Goal: Find specific page/section: Find specific page/section

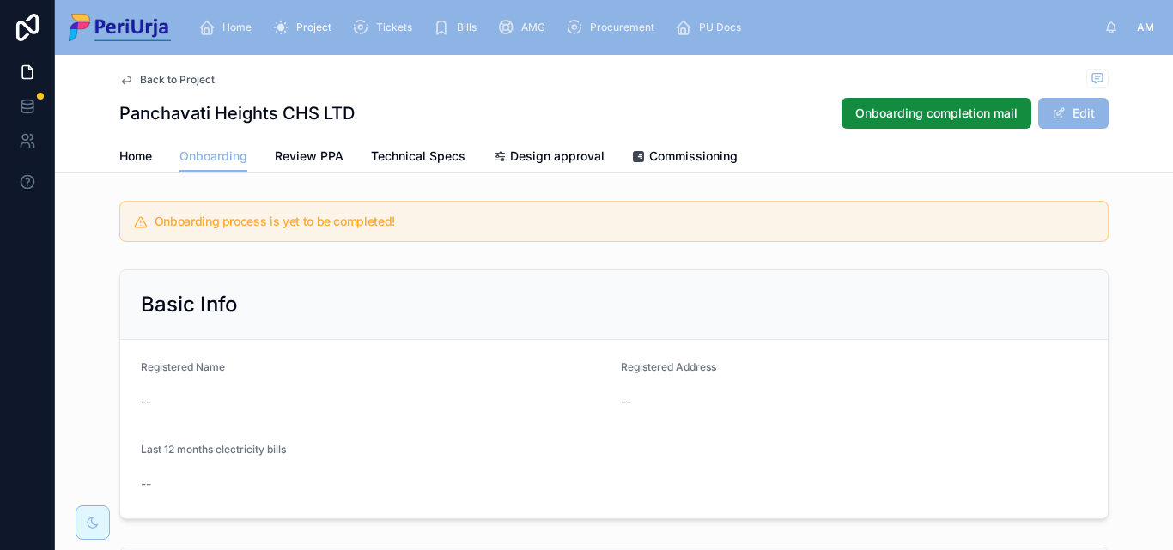
click at [232, 20] on div "Home" at bounding box center [228, 27] width 60 height 27
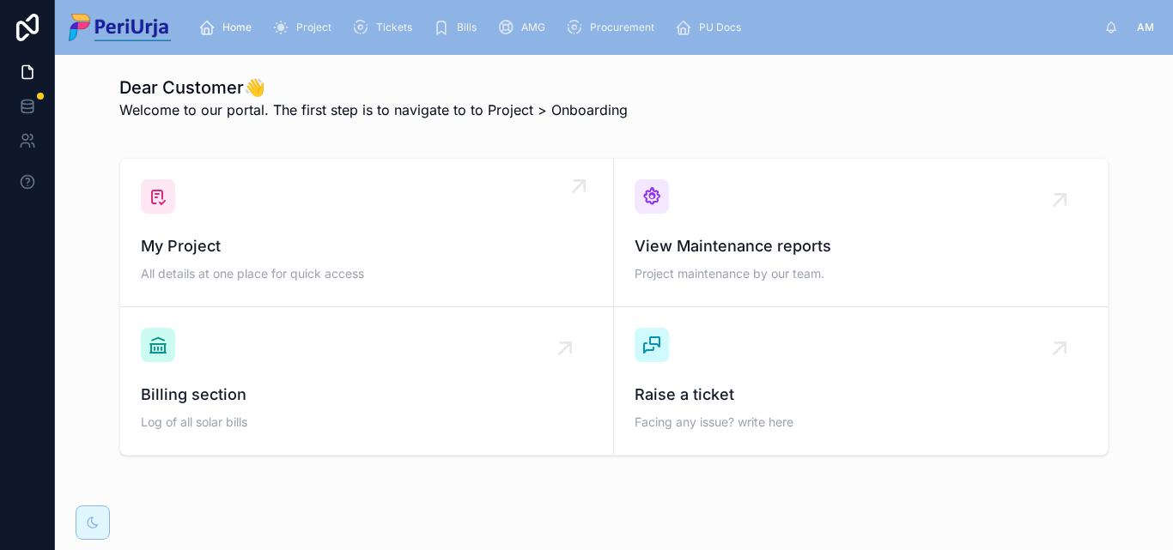
click at [273, 198] on div "My Project All details at one place for quick access" at bounding box center [367, 232] width 452 height 106
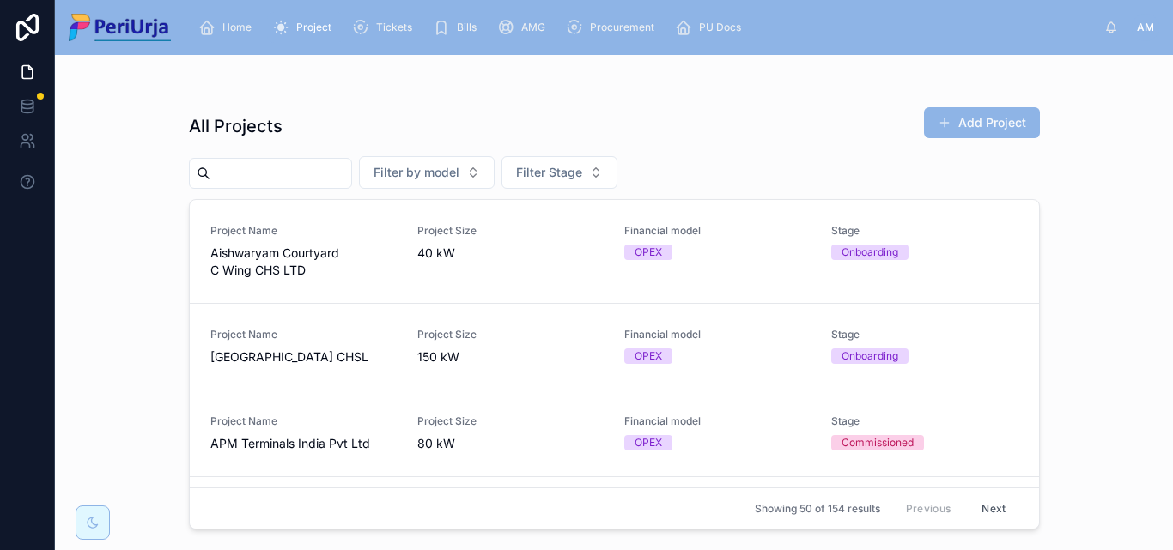
click at [271, 179] on input "text" at bounding box center [280, 173] width 141 height 24
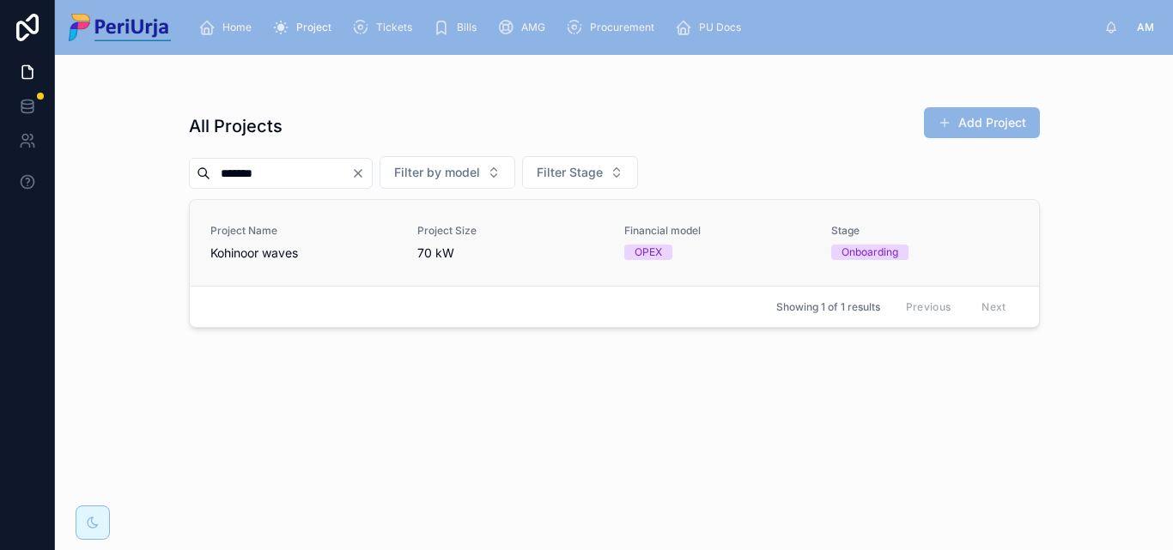
type input "*******"
click at [288, 229] on span "Project Name" at bounding box center [303, 231] width 186 height 14
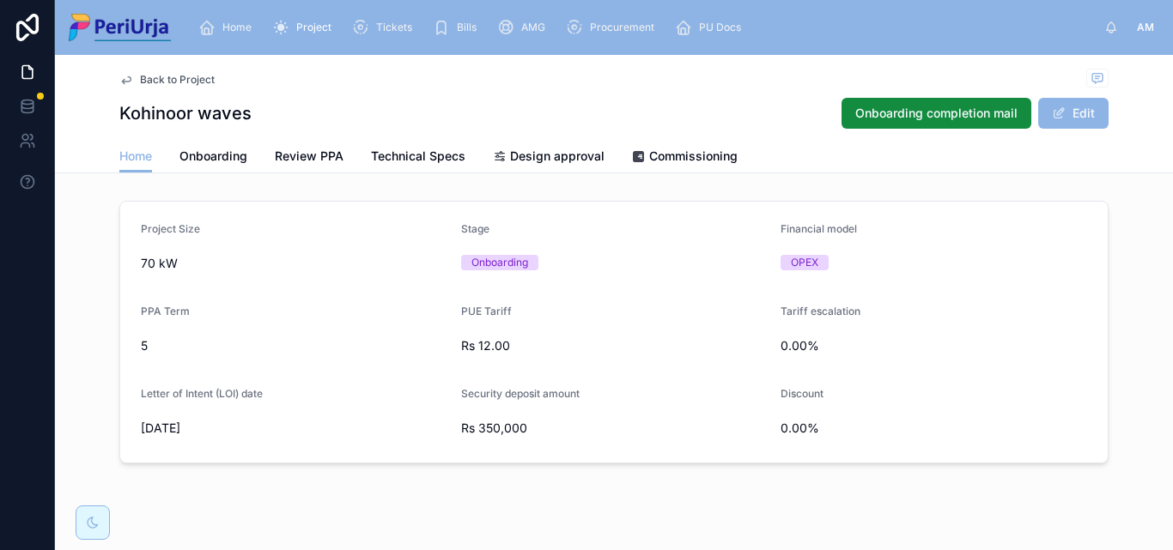
click at [242, 160] on div "Home Onboarding Review PPA Technical Specs Design approval Commissioning" at bounding box center [613, 156] width 989 height 33
click at [214, 162] on span "Onboarding" at bounding box center [213, 156] width 68 height 17
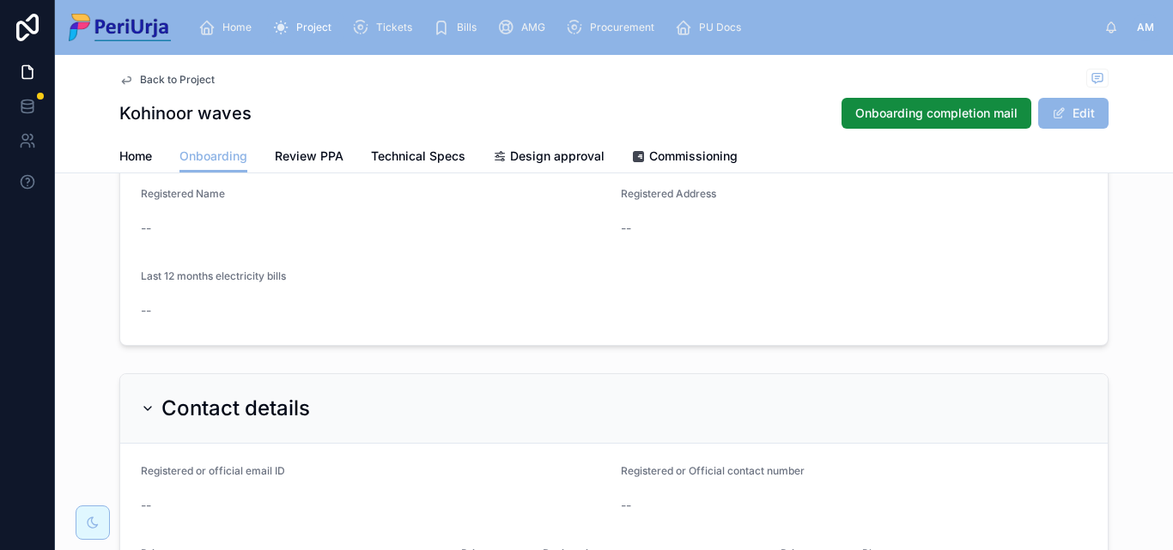
scroll to position [87, 0]
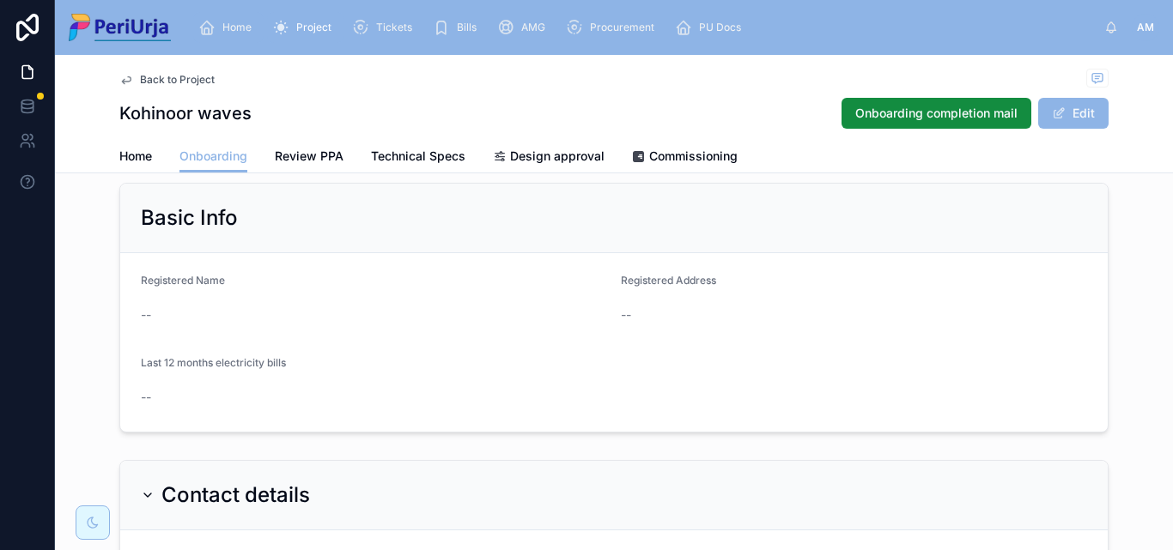
click at [231, 27] on span "Home" at bounding box center [236, 28] width 29 height 14
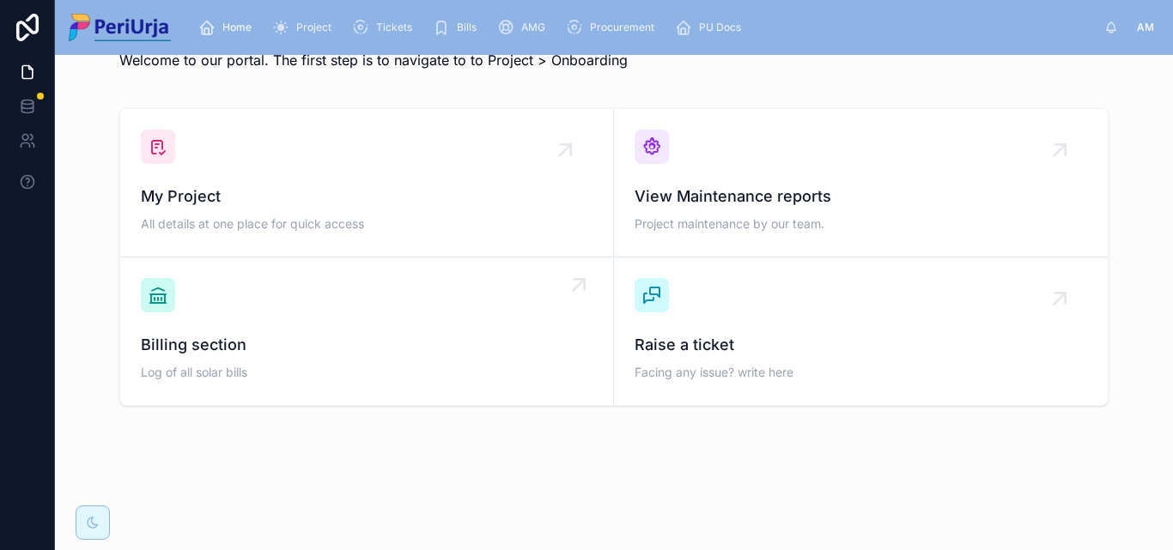
scroll to position [50, 0]
click at [264, 184] on div "My Project All details at one place for quick access" at bounding box center [367, 183] width 452 height 106
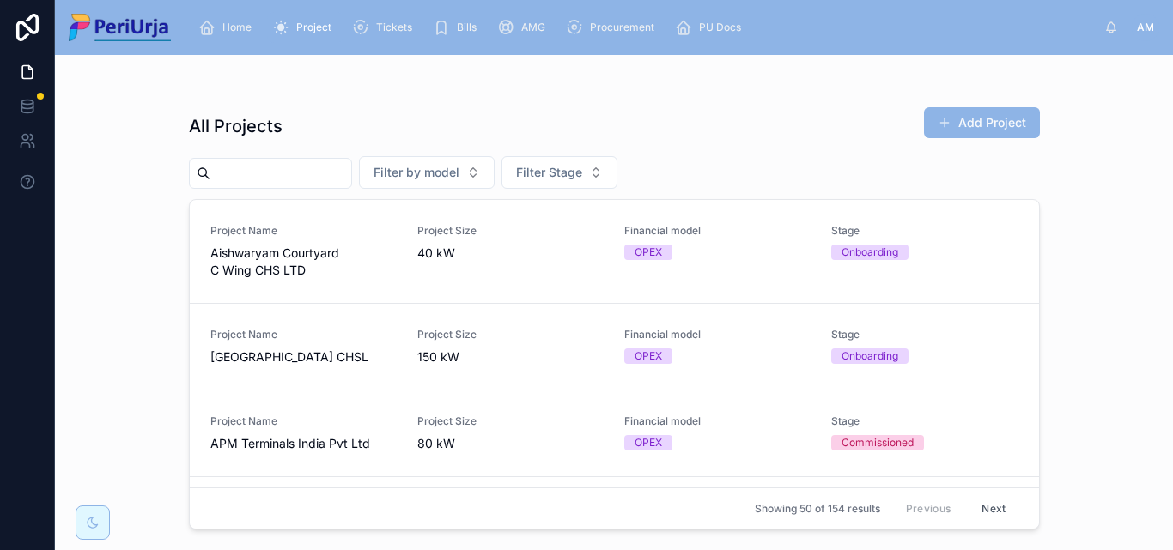
drag, startPoint x: 236, startPoint y: 179, endPoint x: 1062, endPoint y: 173, distance: 826.2
click at [236, 179] on input "text" at bounding box center [280, 173] width 141 height 24
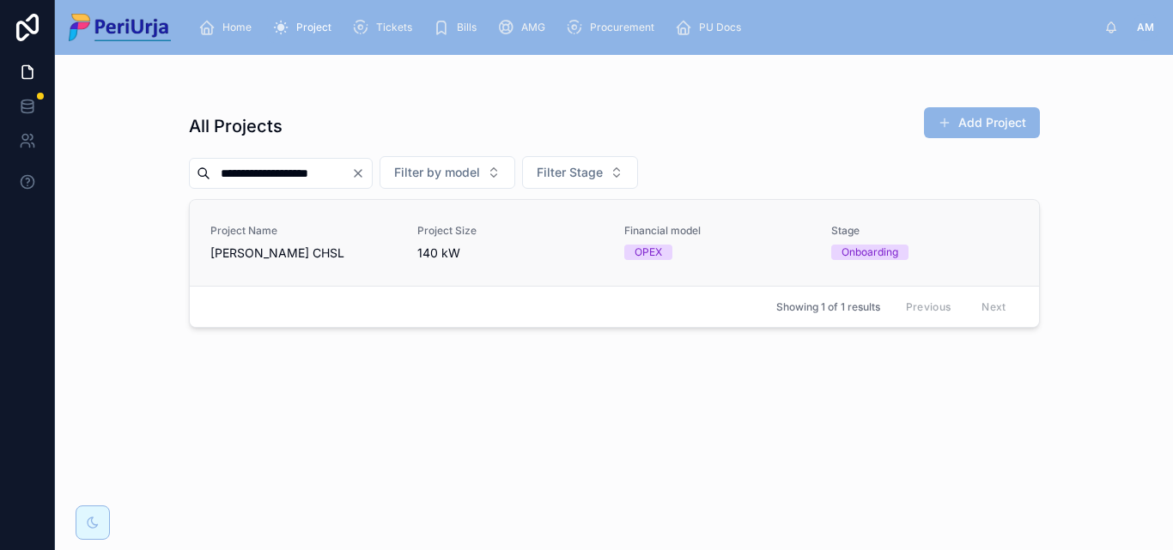
type input "**********"
click at [283, 243] on div "Project Name [PERSON_NAME] CHSL" at bounding box center [303, 243] width 186 height 38
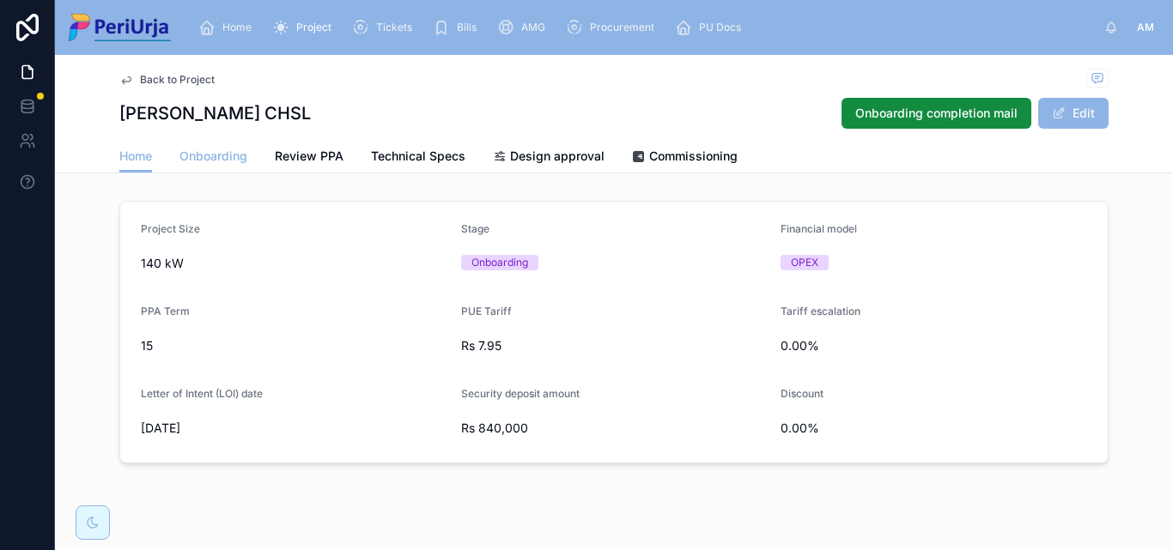
click at [197, 143] on link "Onboarding" at bounding box center [213, 158] width 68 height 34
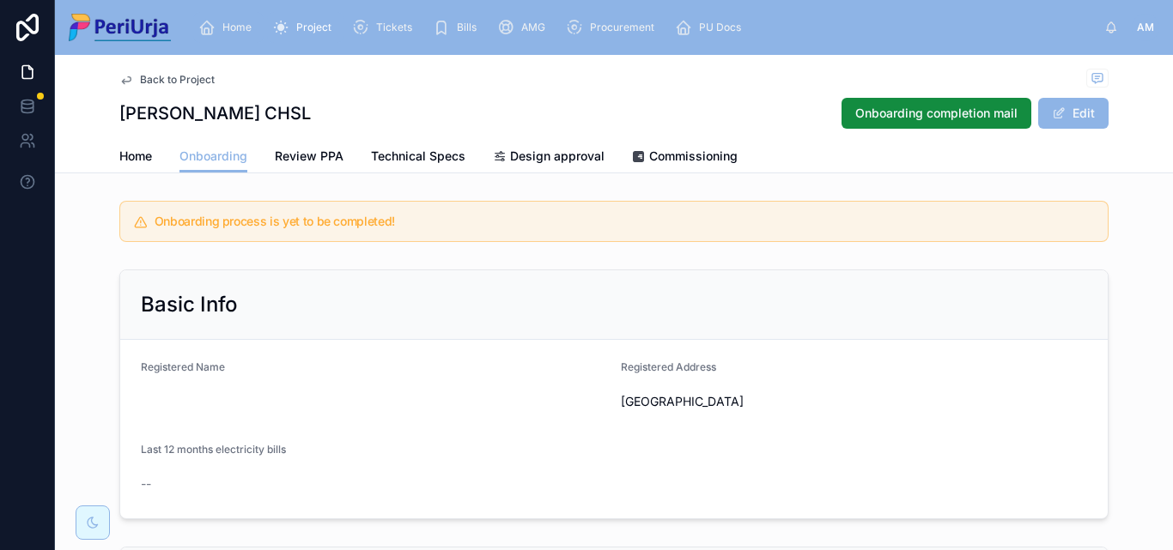
click at [244, 36] on div "Home" at bounding box center [228, 27] width 60 height 27
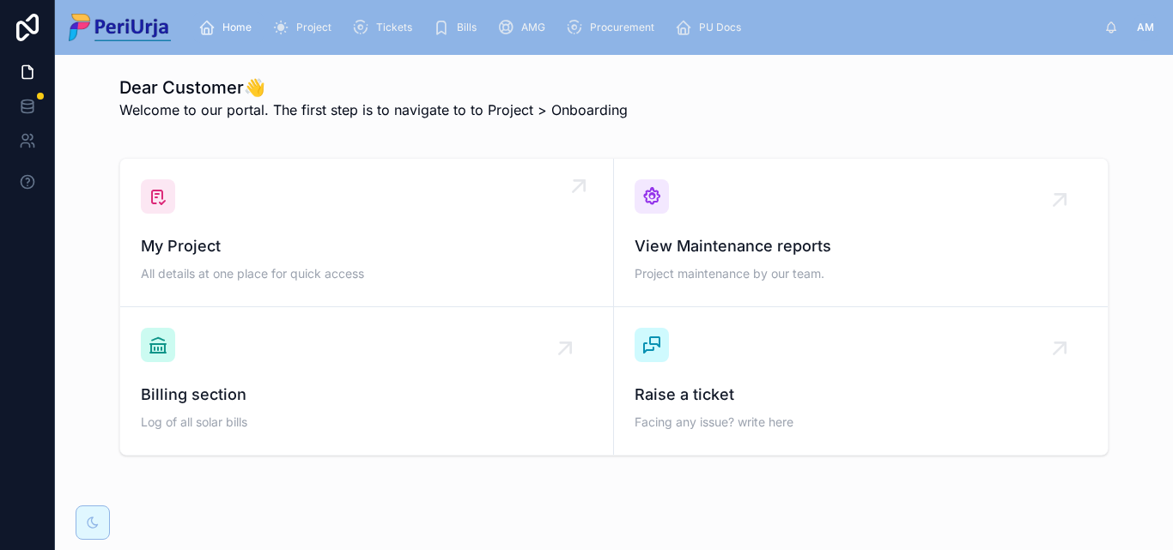
click at [253, 179] on div "My Project All details at one place for quick access" at bounding box center [367, 232] width 452 height 106
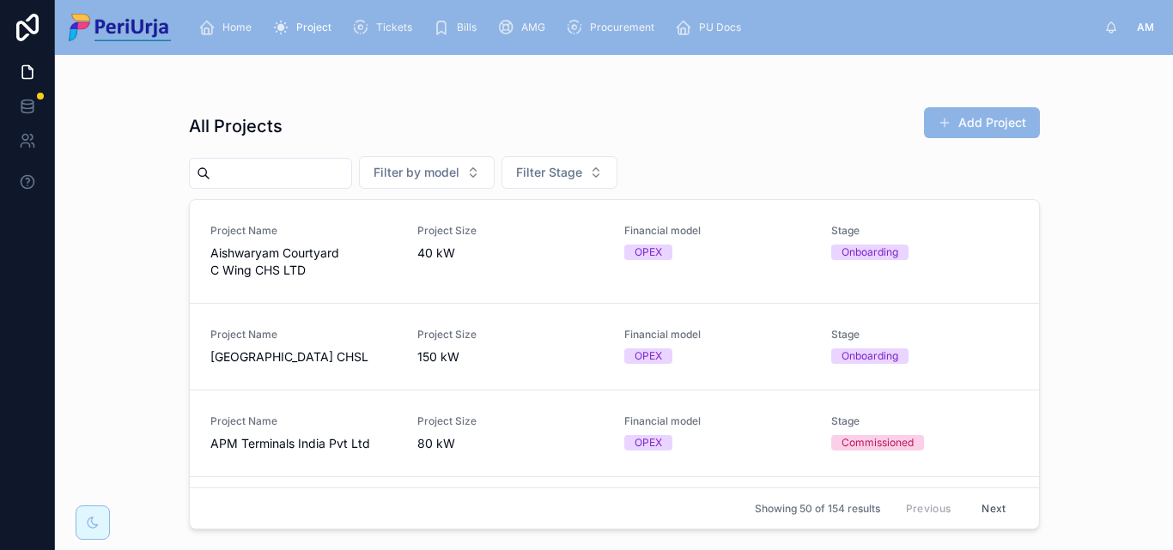
click at [243, 167] on input "text" at bounding box center [280, 173] width 141 height 24
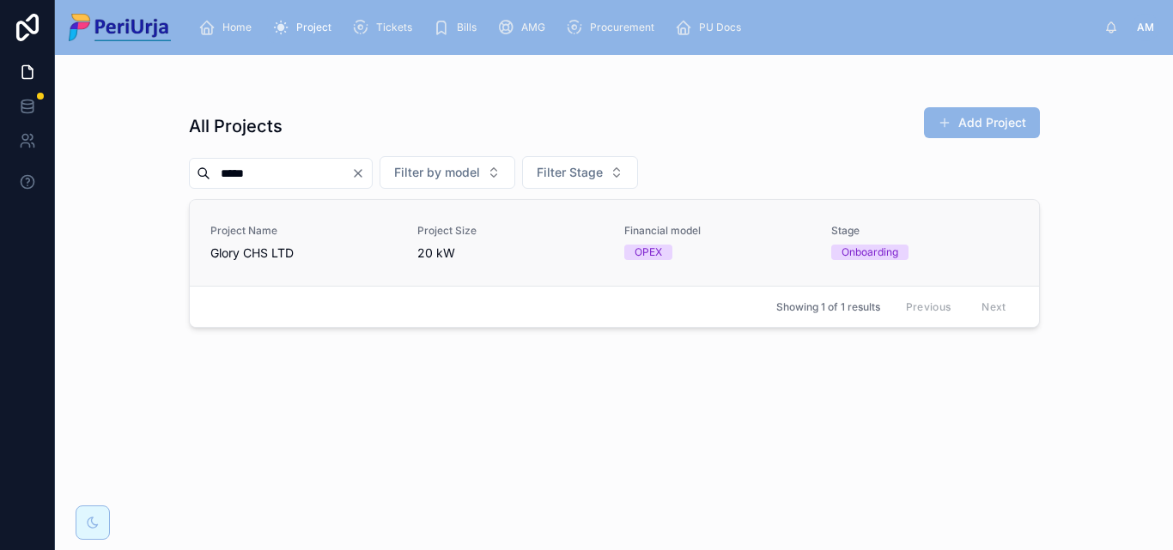
type input "*****"
click at [293, 257] on span "Glory CHS LTD" at bounding box center [303, 253] width 186 height 17
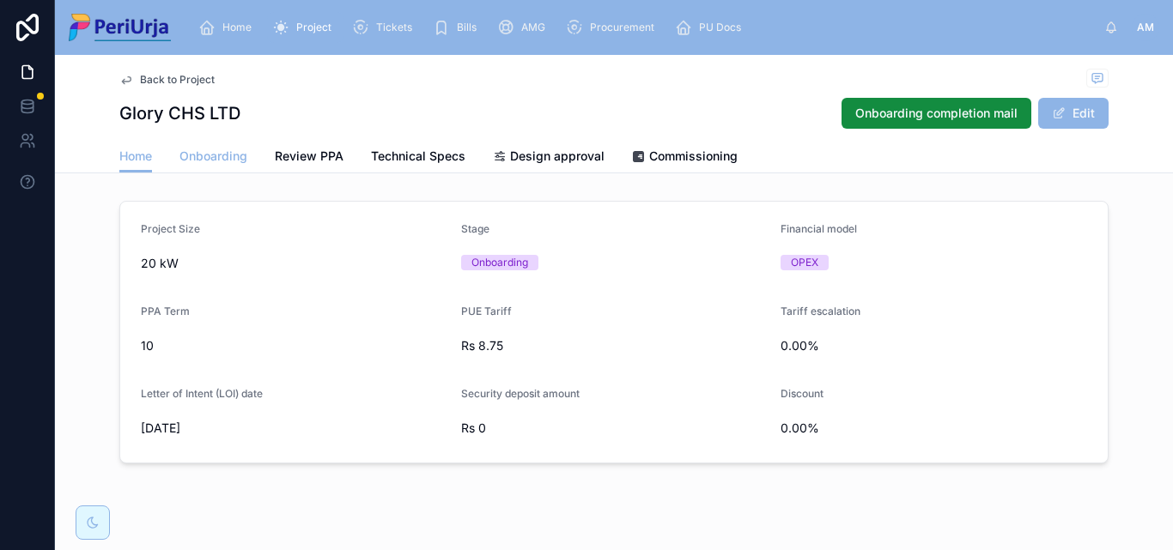
click at [206, 161] on span "Onboarding" at bounding box center [213, 156] width 68 height 17
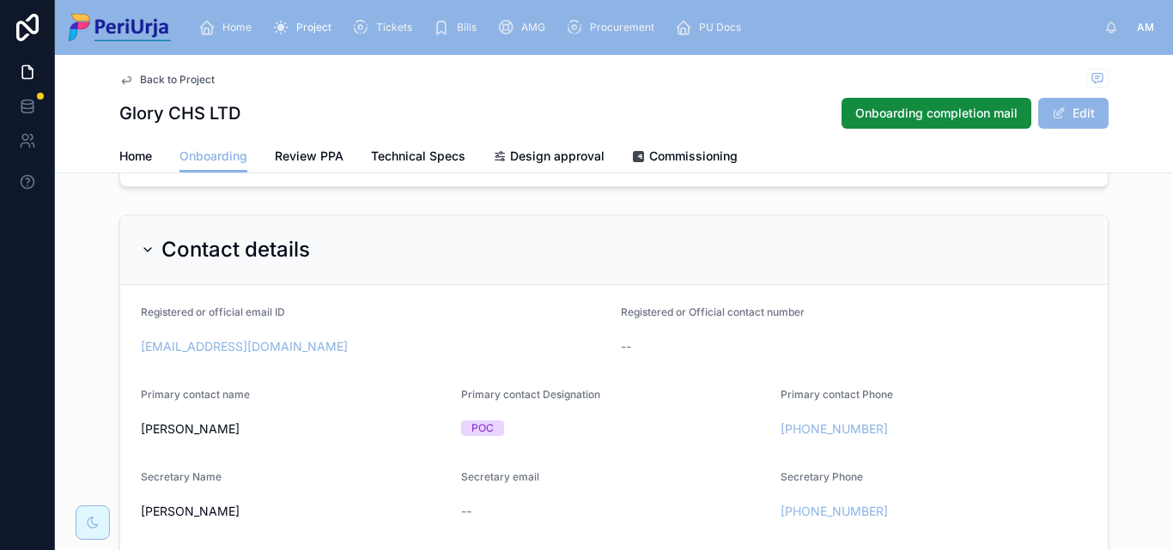
scroll to position [190, 0]
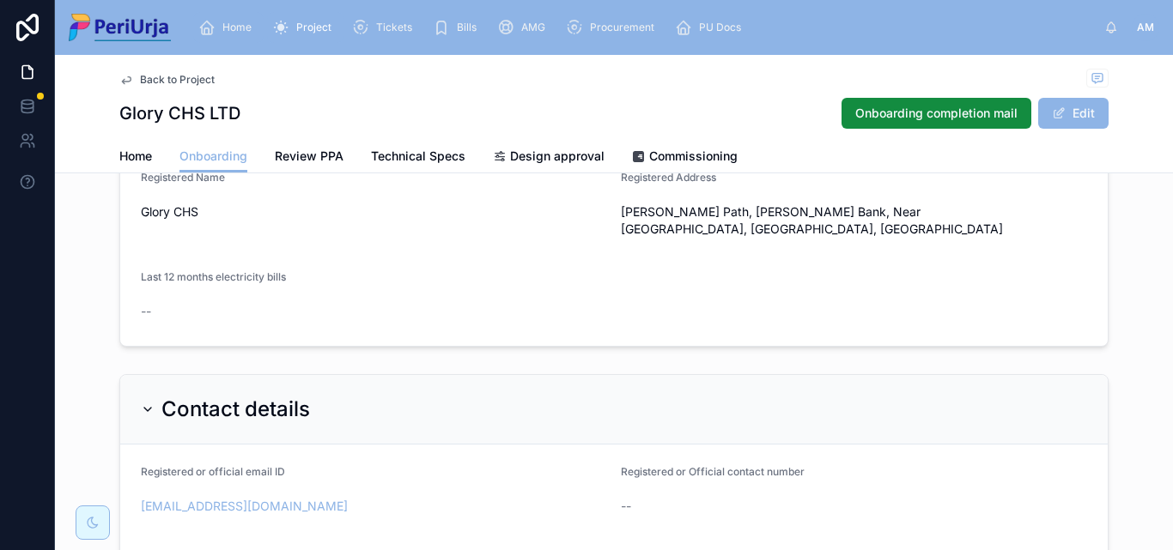
click at [247, 12] on link "Home" at bounding box center [228, 27] width 70 height 31
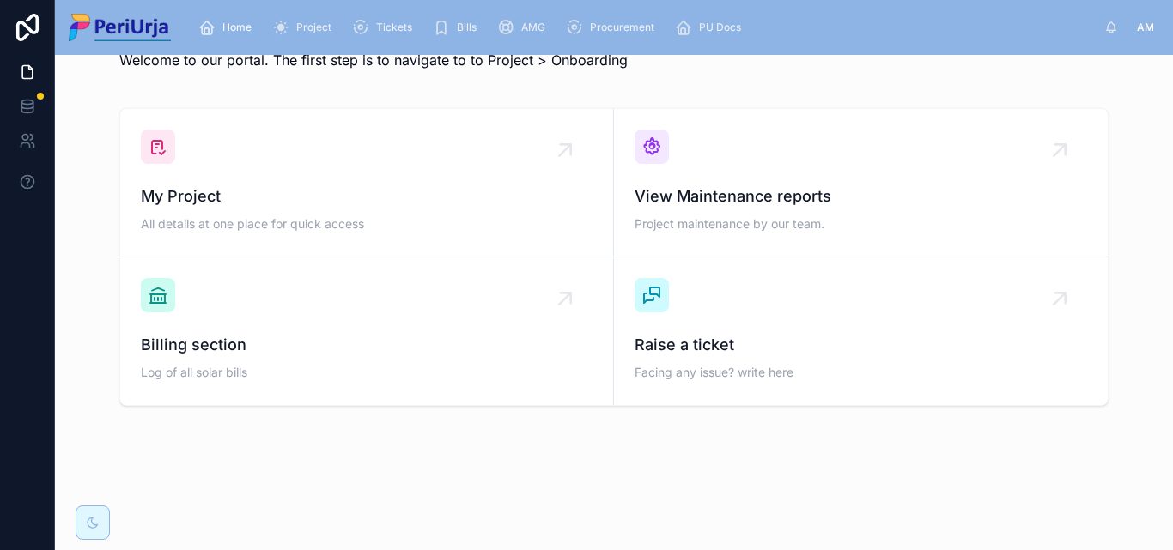
scroll to position [50, 0]
click at [238, 177] on div "My Project All details at one place for quick access" at bounding box center [367, 183] width 452 height 106
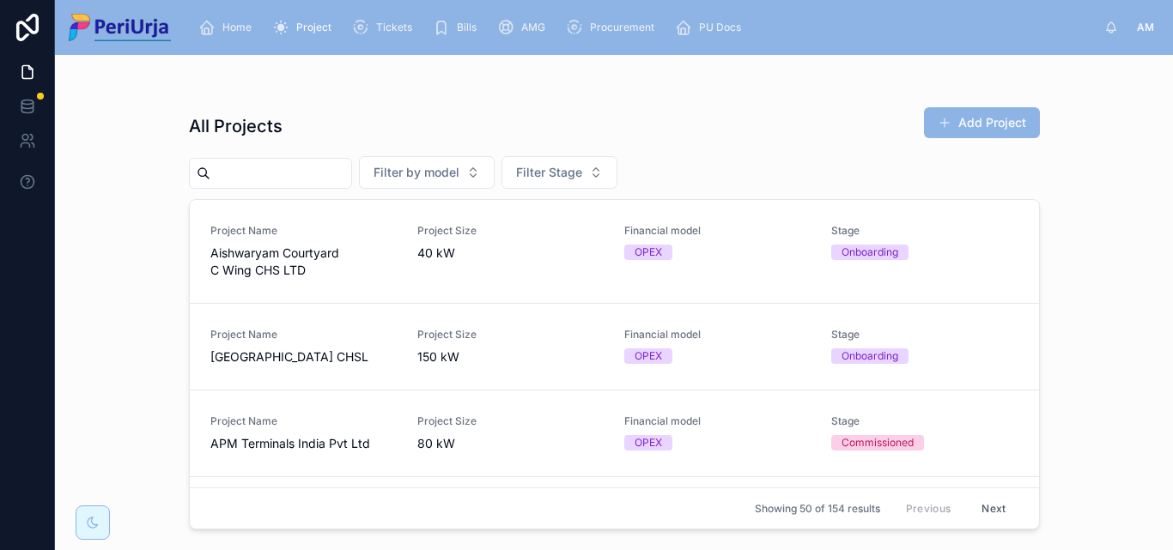
click at [258, 178] on input "text" at bounding box center [280, 173] width 141 height 24
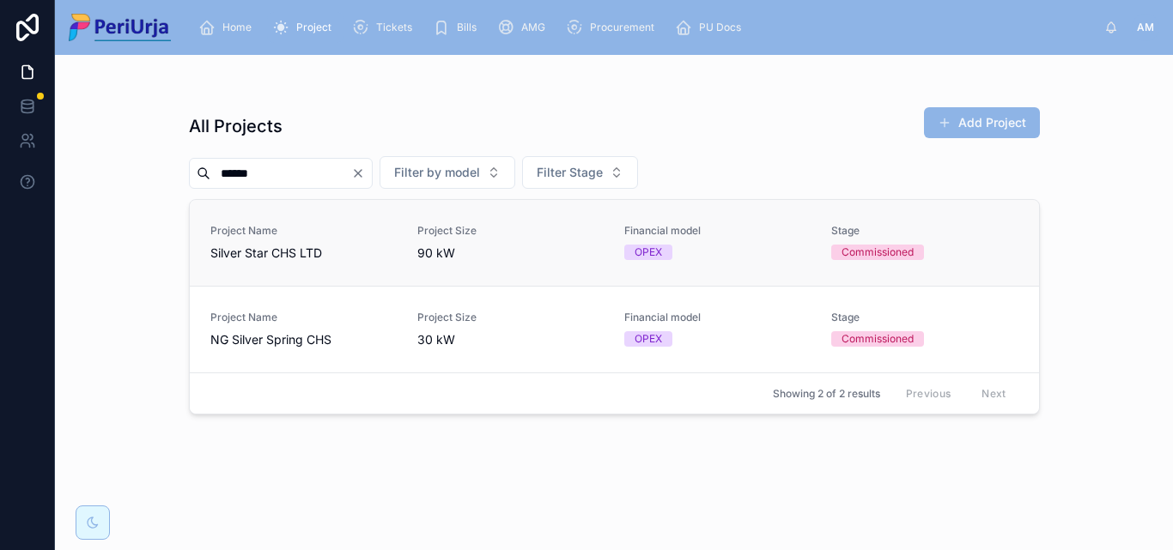
type input "******"
click at [280, 243] on div "Project Name Silver Star CHS LTD" at bounding box center [303, 243] width 186 height 38
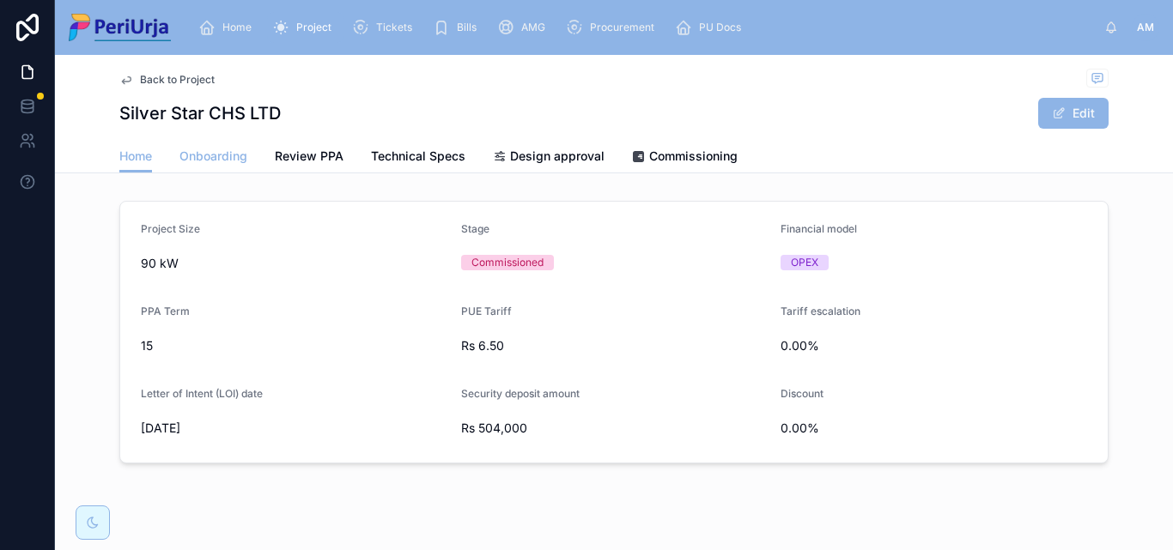
click at [228, 168] on link "Onboarding" at bounding box center [213, 158] width 68 height 34
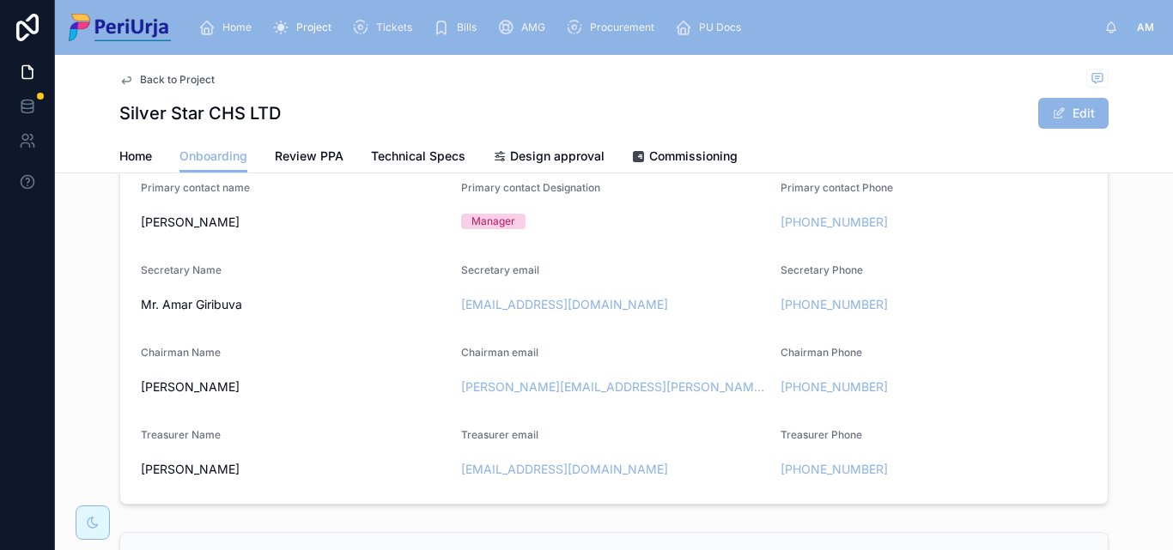
scroll to position [430, 0]
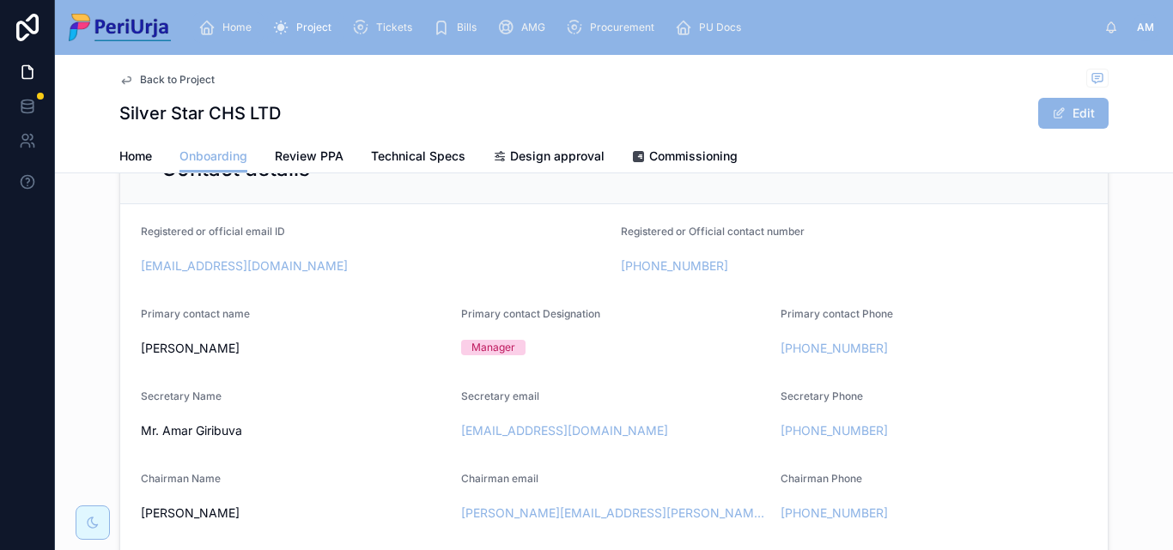
click at [242, 28] on span "Home" at bounding box center [236, 28] width 29 height 14
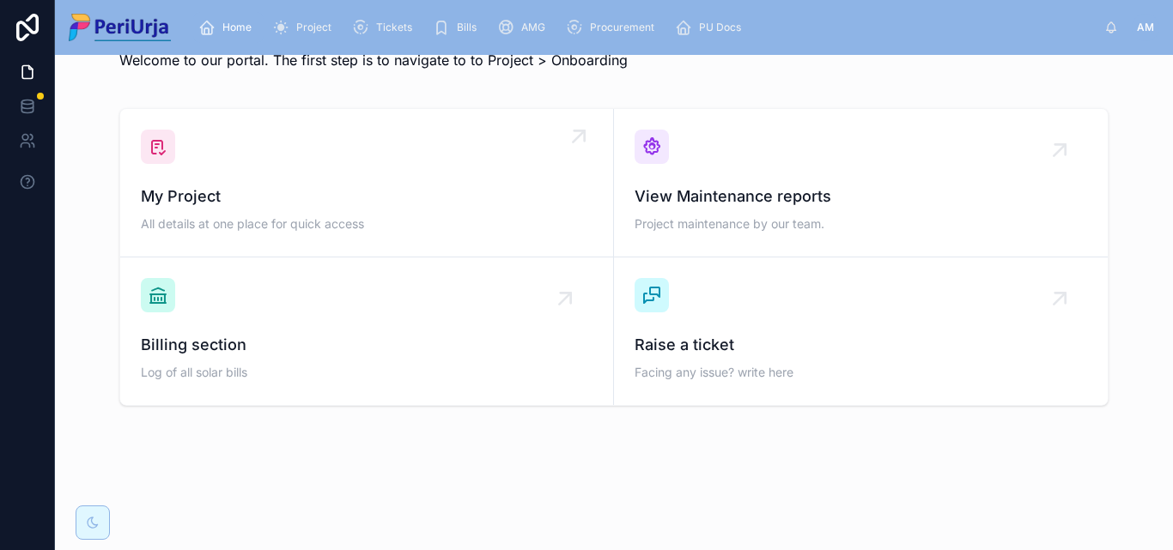
click at [258, 156] on div "My Project All details at one place for quick access" at bounding box center [367, 183] width 452 height 106
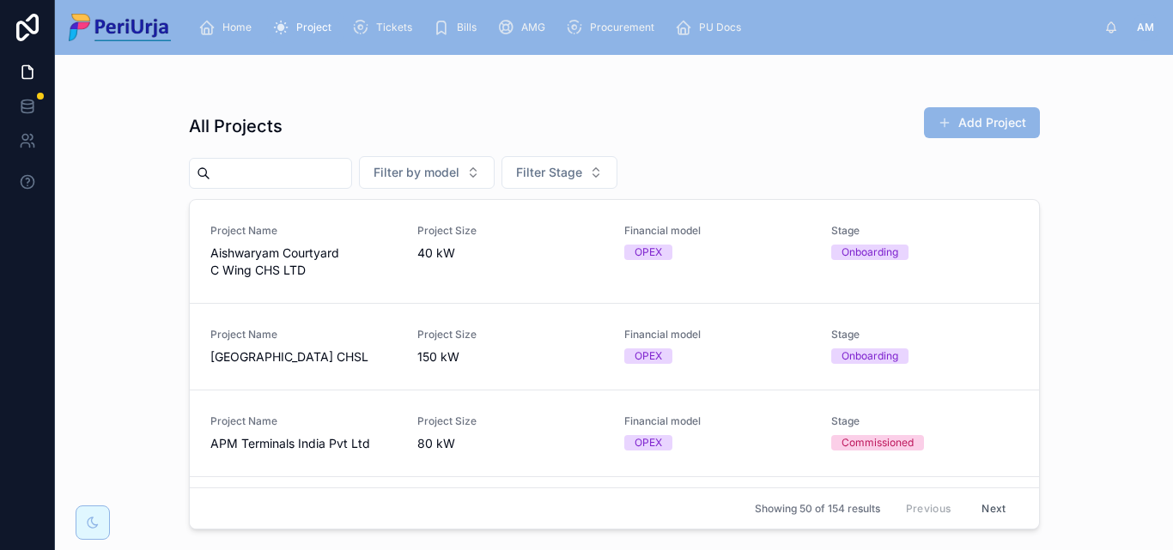
click at [262, 174] on input "text" at bounding box center [280, 173] width 141 height 24
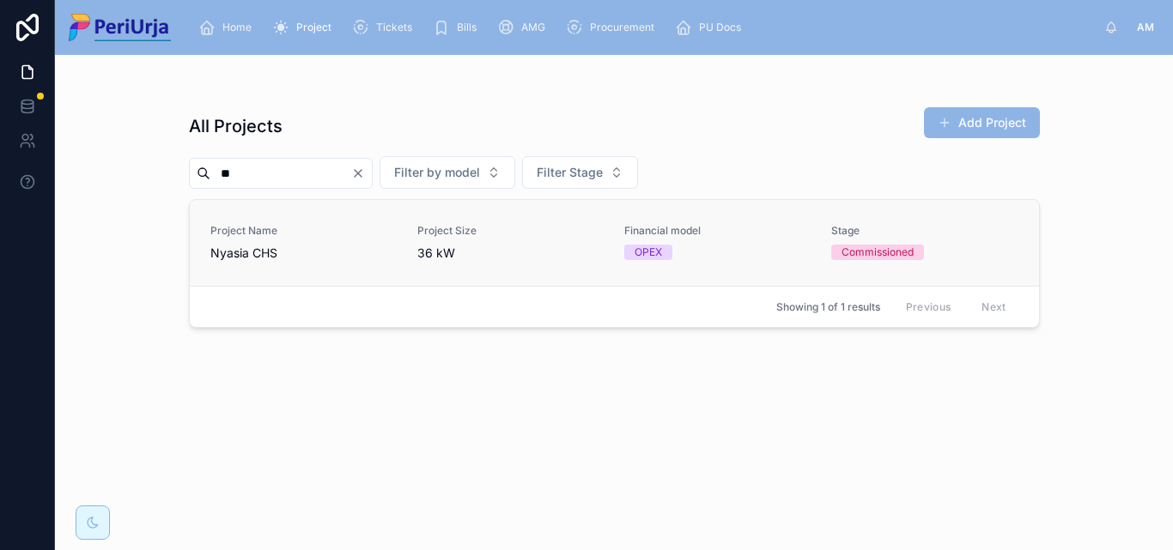
type input "**"
click at [283, 220] on link "Project Name Nyasia CHS Project Size 36 kW Financial model OPEX Stage Commissio…" at bounding box center [614, 243] width 849 height 86
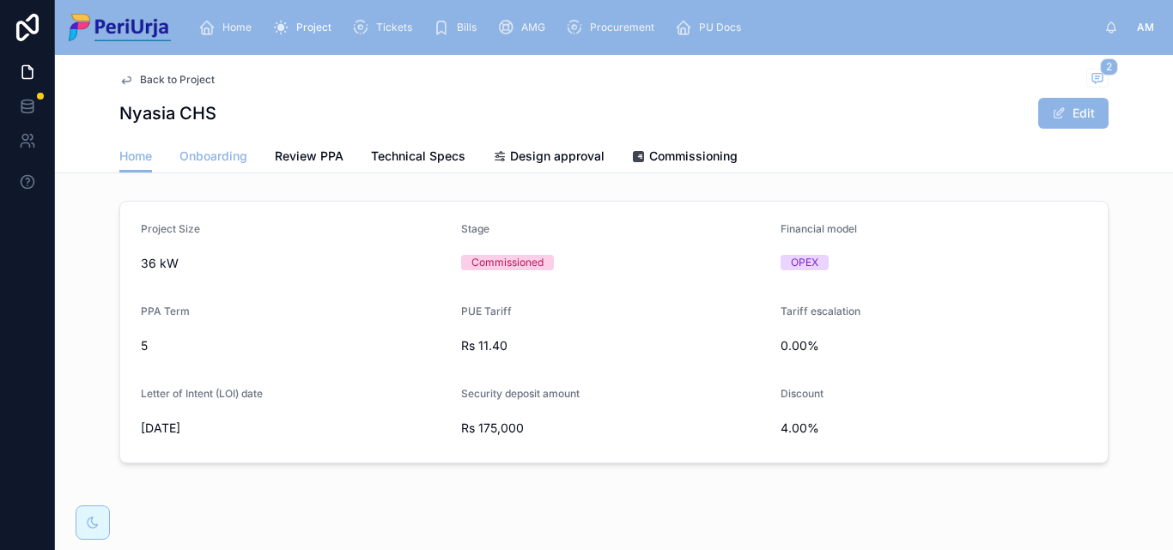
click at [213, 164] on span "Onboarding" at bounding box center [213, 156] width 68 height 17
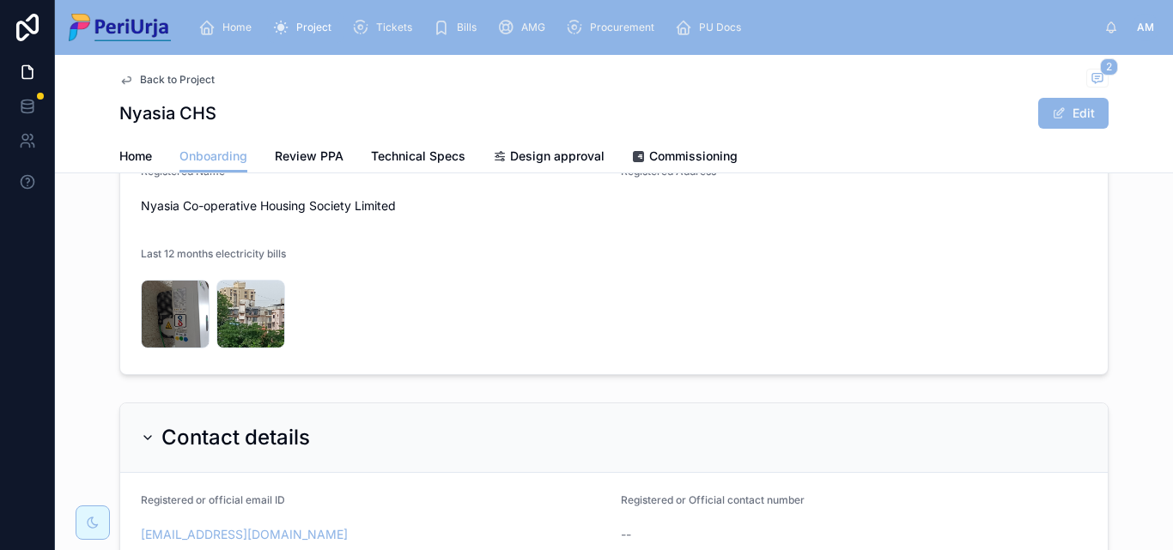
scroll to position [172, 0]
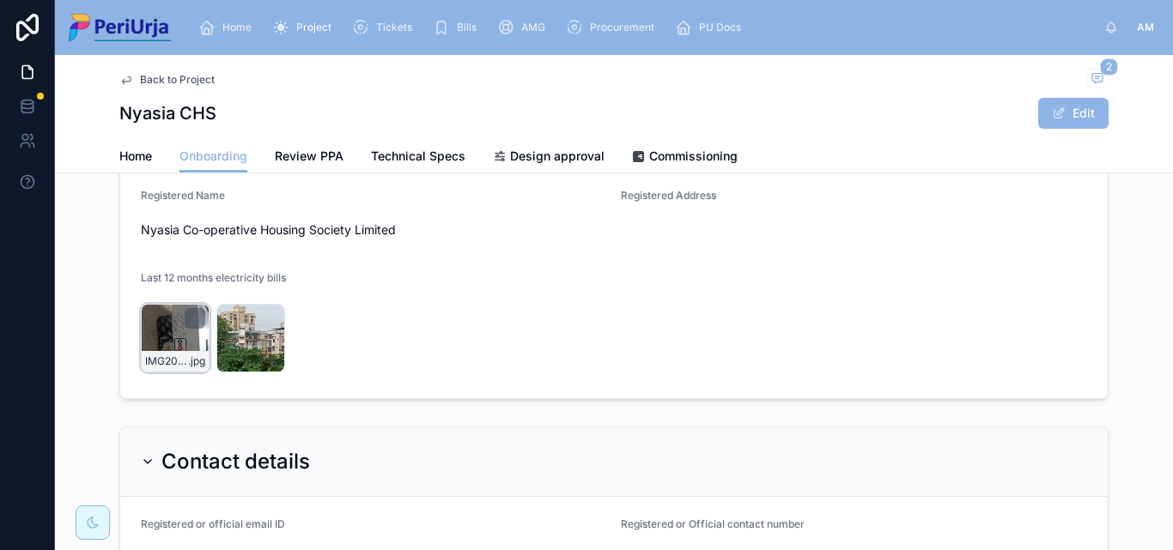
click at [181, 344] on div "IMG20230826154826 .jpg" at bounding box center [175, 338] width 69 height 69
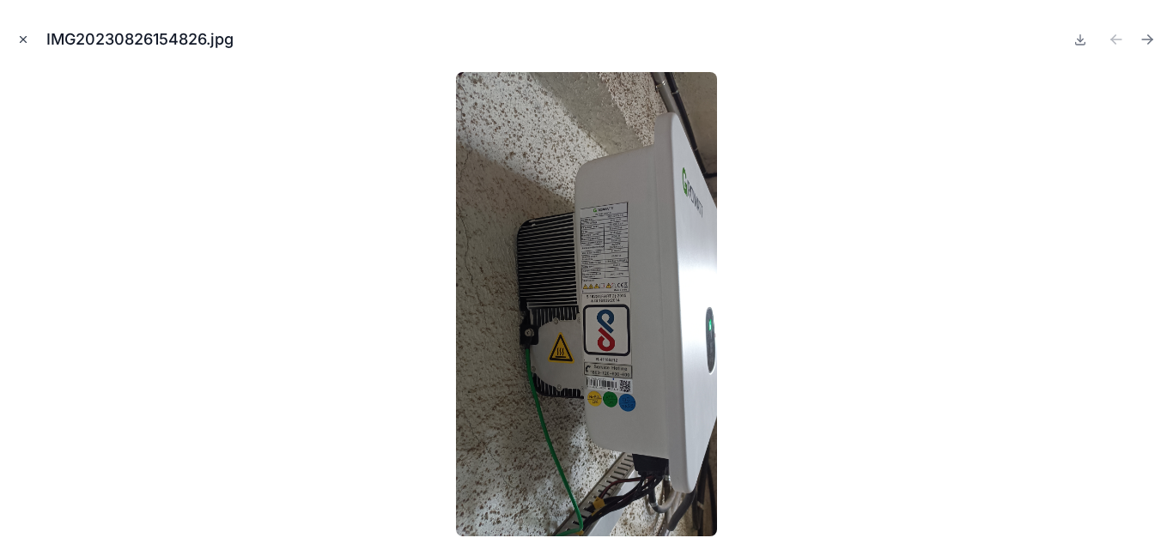
click at [18, 33] on icon "Close modal" at bounding box center [23, 39] width 12 height 12
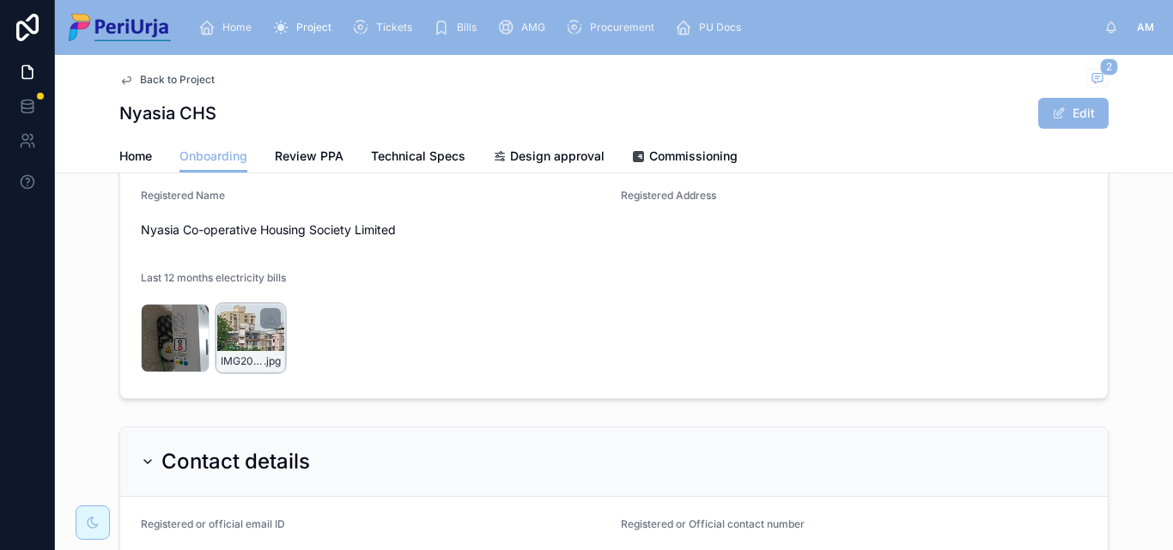
click at [240, 316] on div "IMG20230827162831 .jpg" at bounding box center [250, 338] width 69 height 69
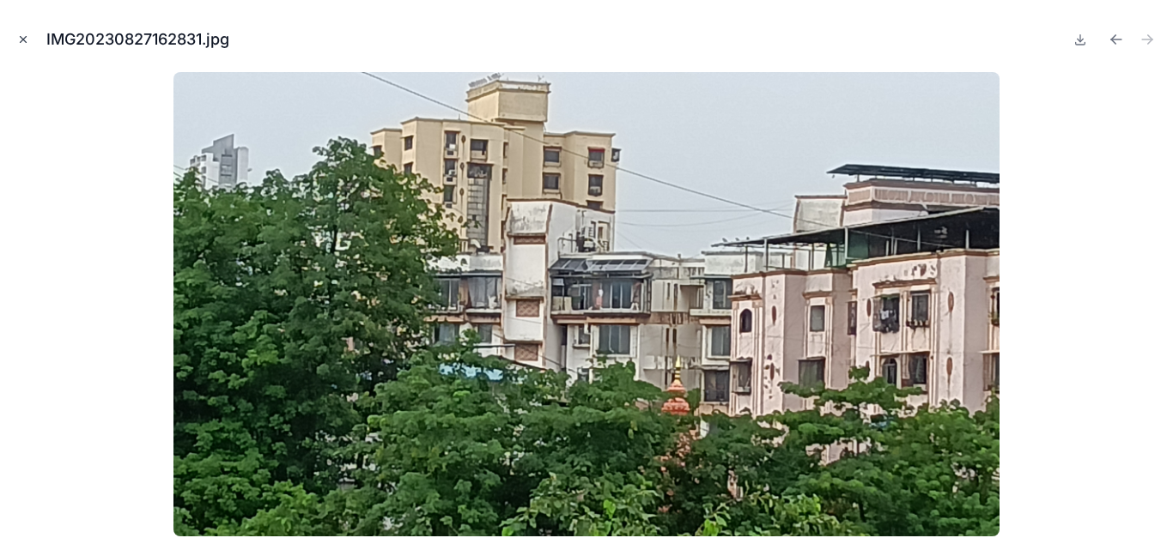
click at [25, 35] on icon "Close modal" at bounding box center [23, 39] width 12 height 12
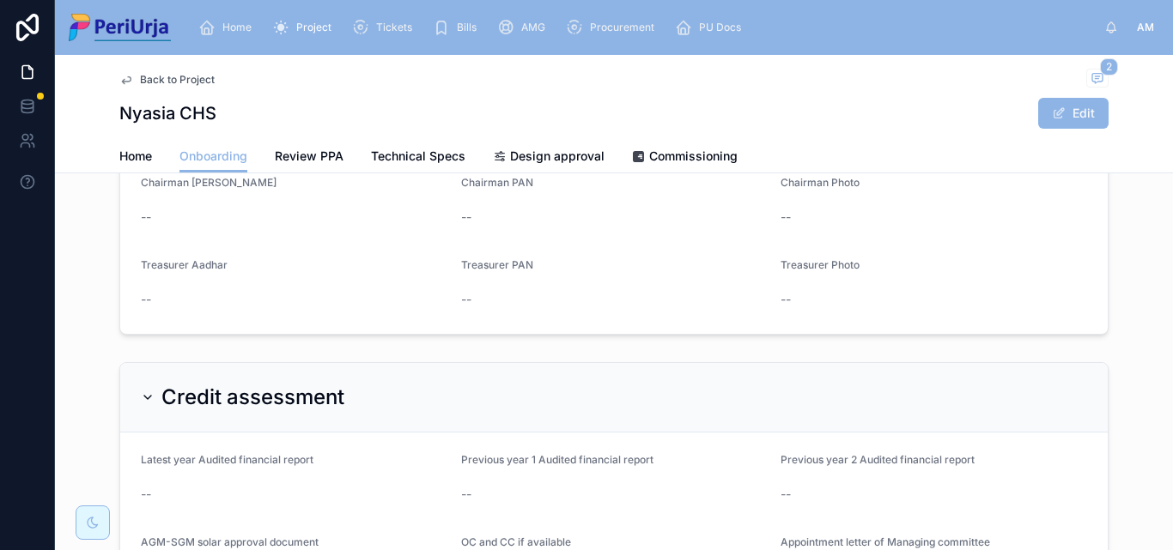
scroll to position [946, 0]
